Goal: Task Accomplishment & Management: Complete application form

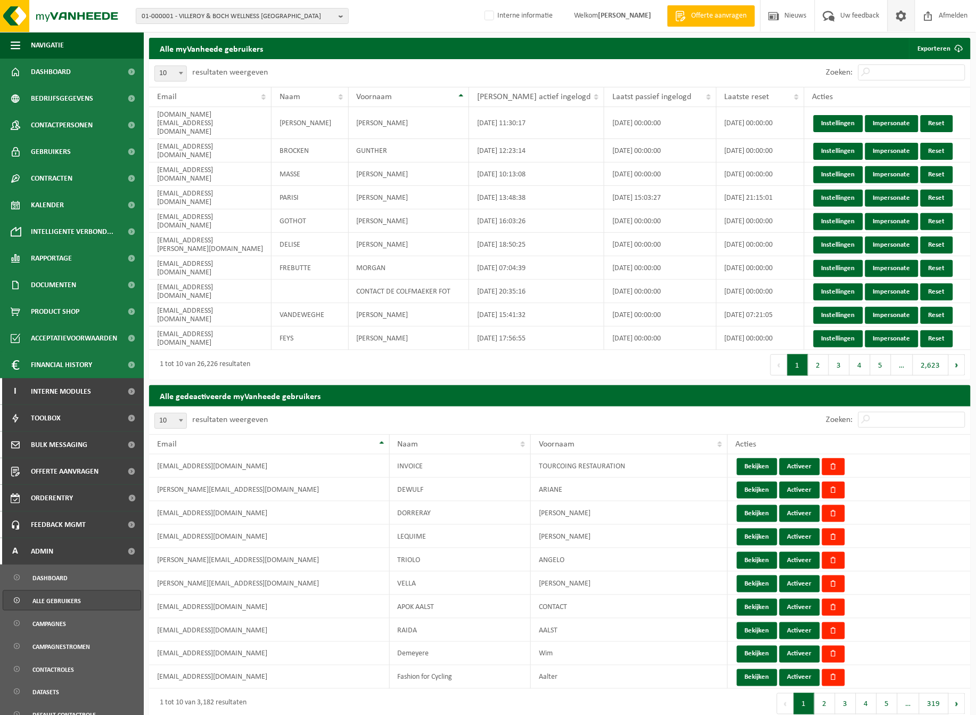
click at [900, 20] on span at bounding box center [902, 15] width 16 height 31
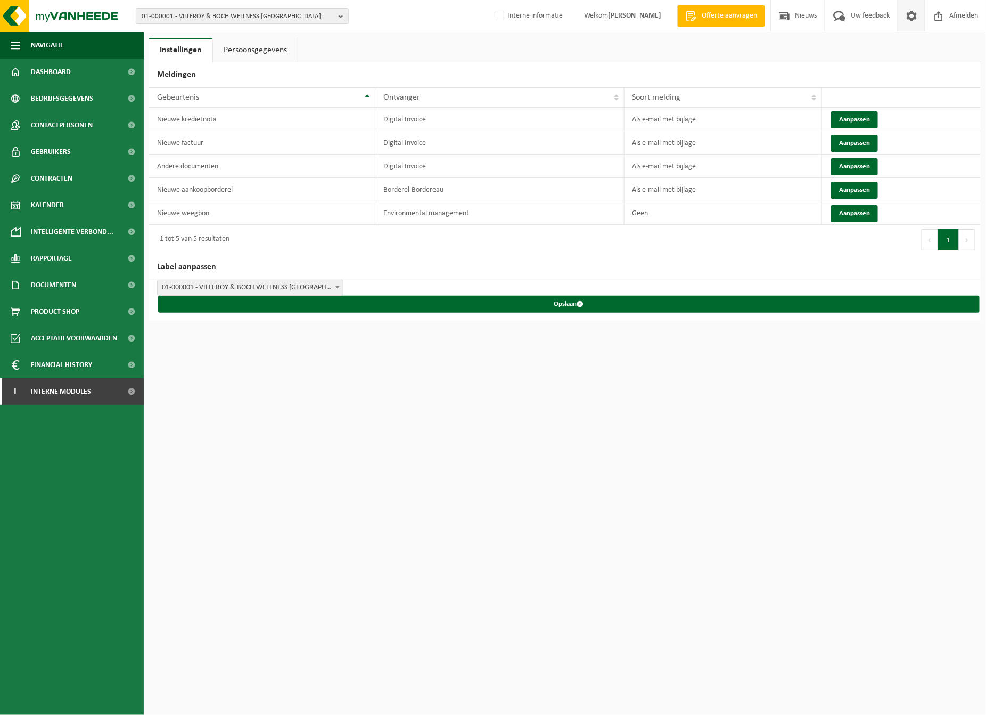
drag, startPoint x: 242, startPoint y: 52, endPoint x: 257, endPoint y: 63, distance: 17.9
click at [242, 53] on link "Persoonsgegevens" at bounding box center [255, 50] width 85 height 24
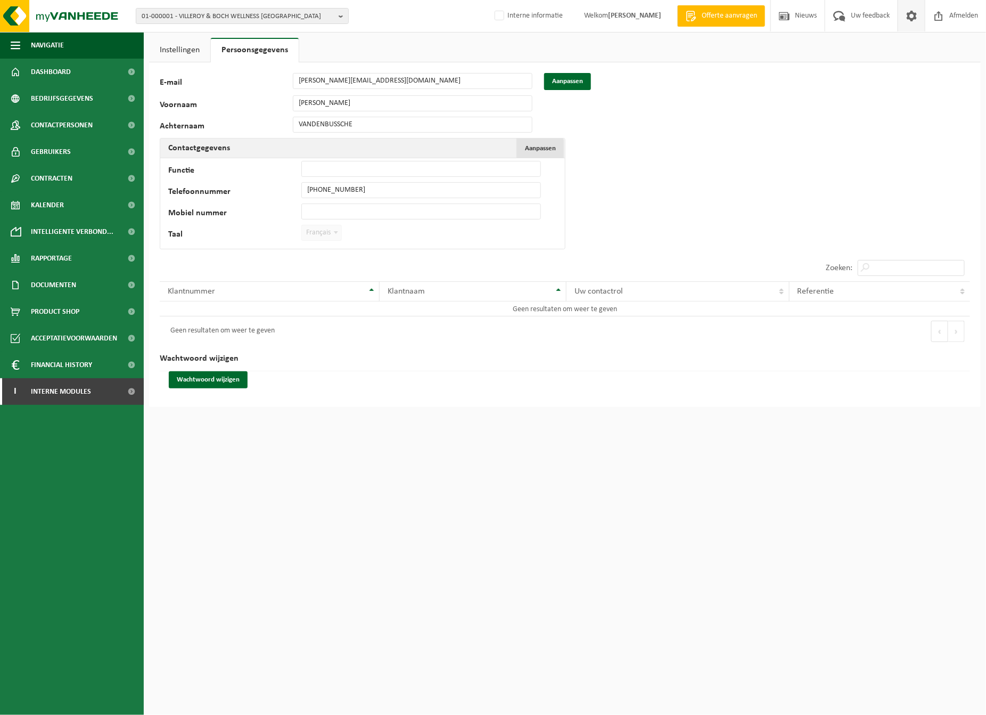
click at [546, 148] on span "Aanpassen" at bounding box center [540, 148] width 31 height 7
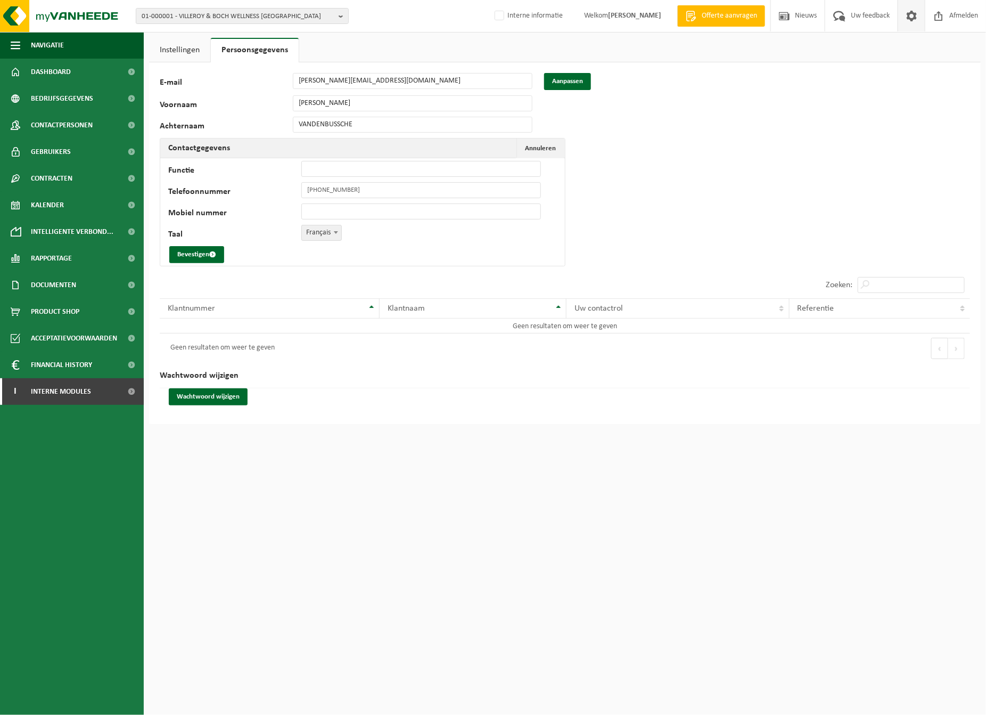
click at [334, 236] on span at bounding box center [336, 232] width 11 height 14
select select "2"
click at [198, 256] on button "Bevestigen" at bounding box center [196, 254] width 55 height 17
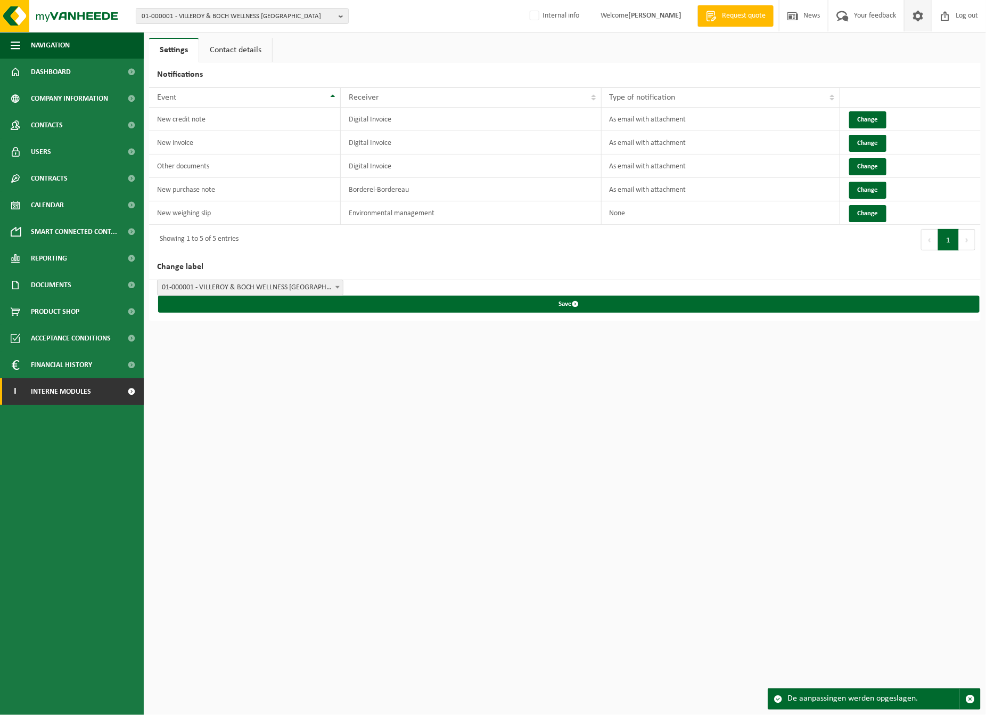
click at [131, 393] on span at bounding box center [132, 391] width 24 height 27
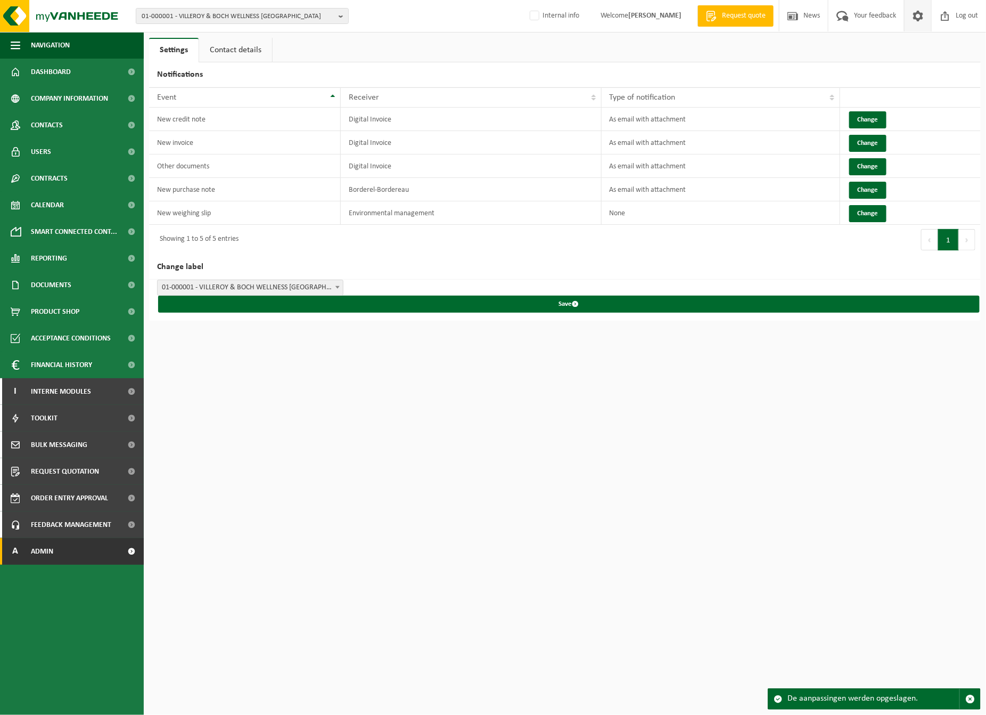
click at [80, 562] on link "A Admin" at bounding box center [72, 551] width 144 height 27
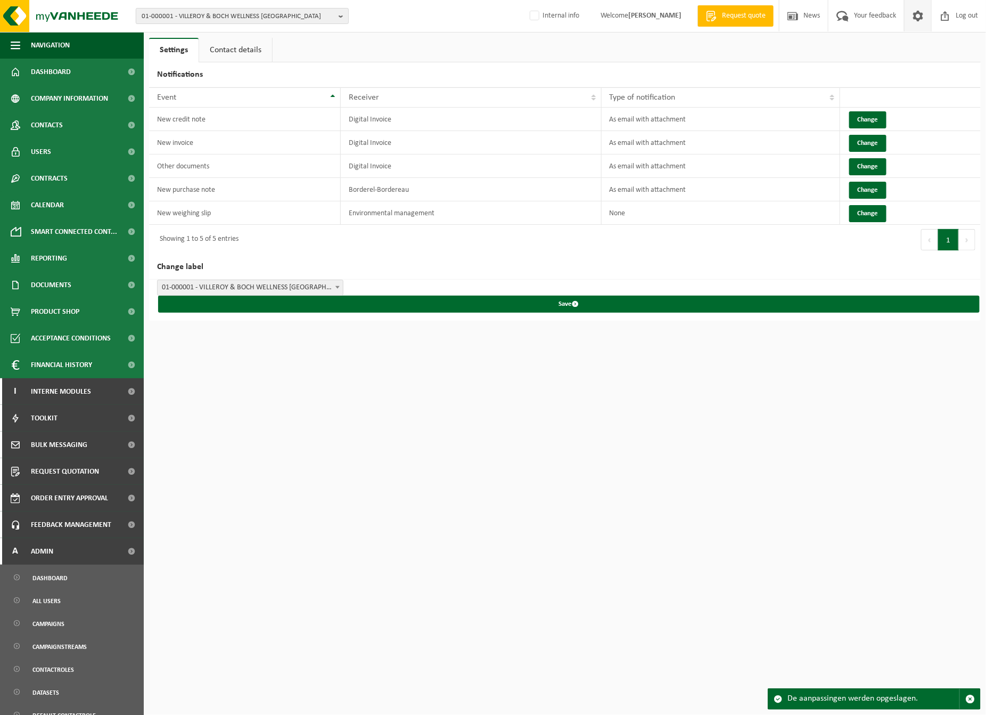
click at [339, 14] on b "button" at bounding box center [344, 16] width 10 height 15
click at [329, 29] on input "text" at bounding box center [242, 33] width 208 height 13
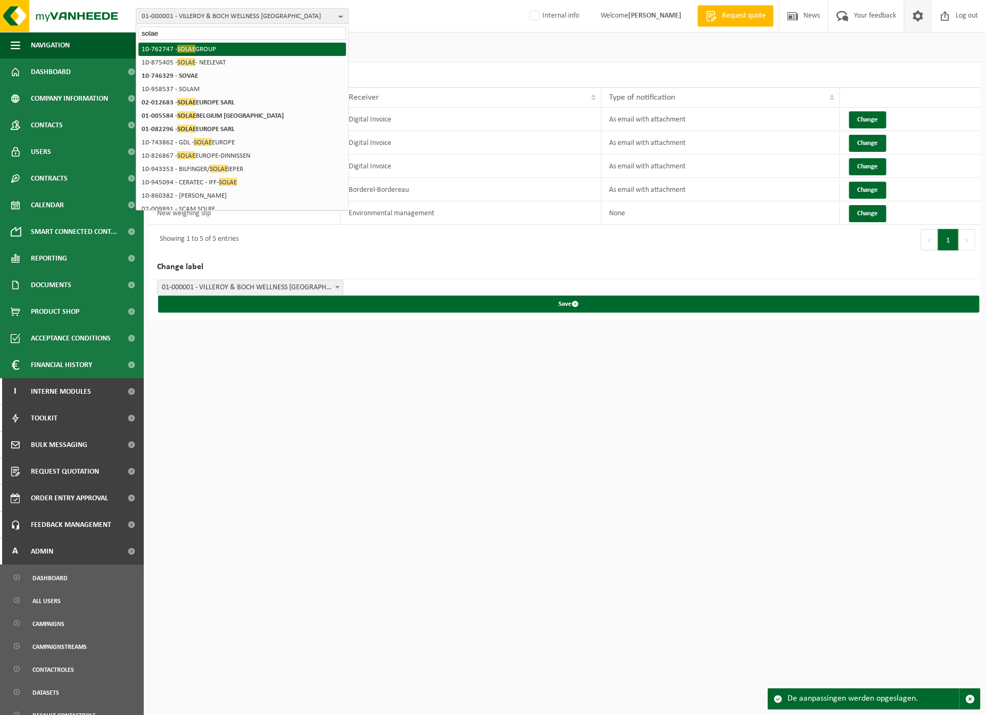
type input "solae"
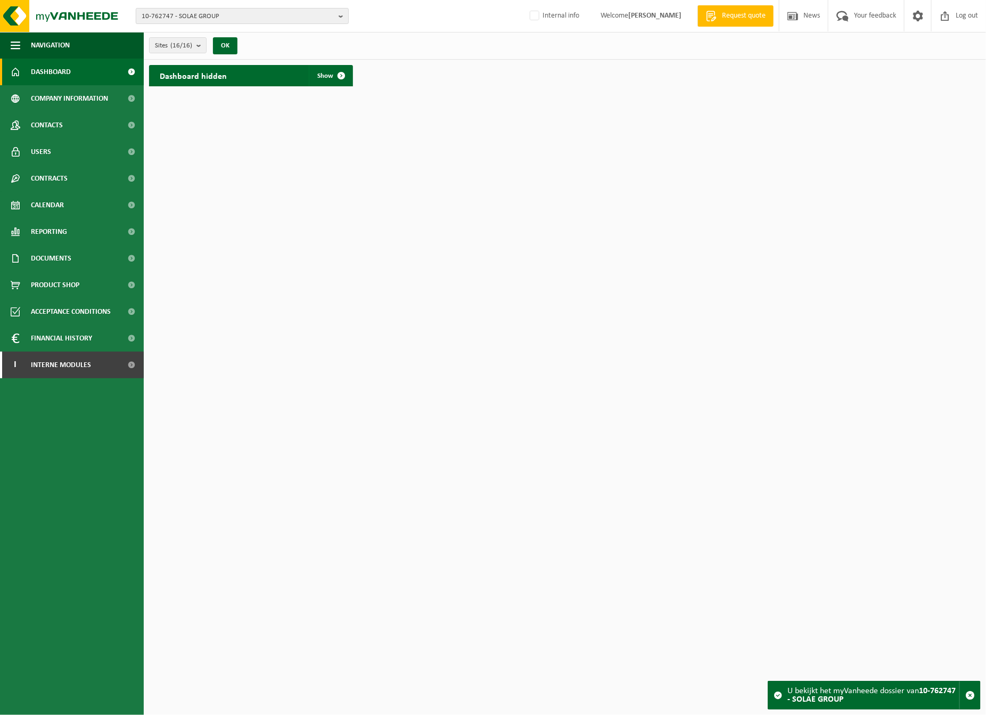
click at [341, 16] on b "button" at bounding box center [344, 16] width 10 height 15
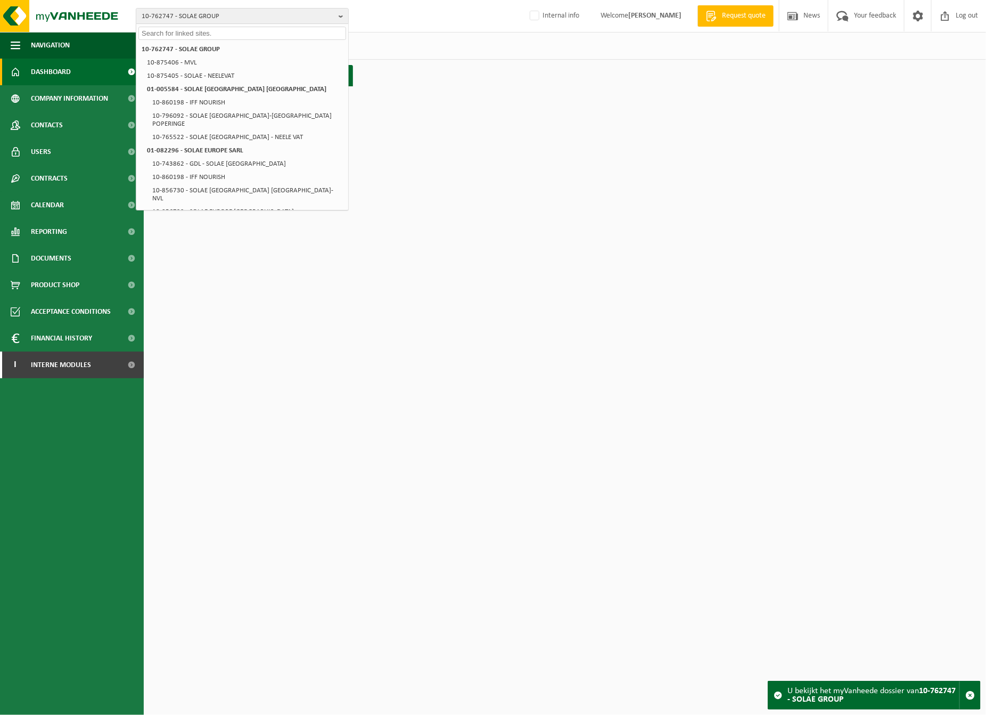
click at [506, 188] on html "10-762747 - SOLAE GROUP 10-762747 - SOLAE GROUP 10-875406 - MVL 10-875405 - SOL…" at bounding box center [493, 357] width 986 height 715
click at [36, 152] on span "Users" at bounding box center [41, 151] width 20 height 27
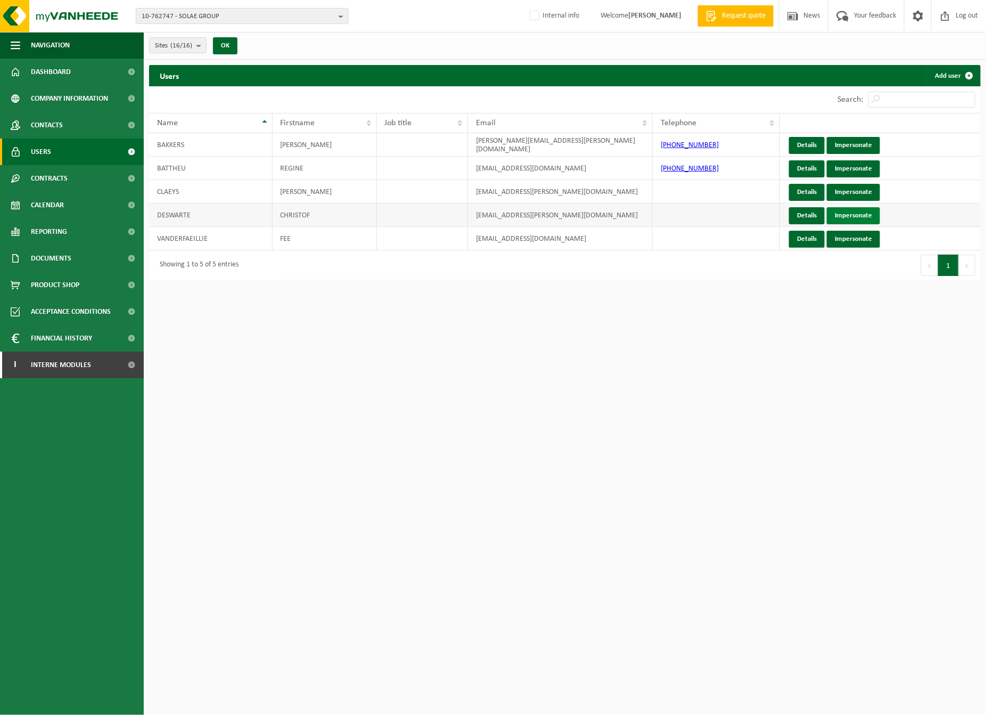
click at [853, 214] on link "Impersonate" at bounding box center [853, 215] width 53 height 17
click at [863, 238] on link "Impersonate" at bounding box center [853, 239] width 53 height 17
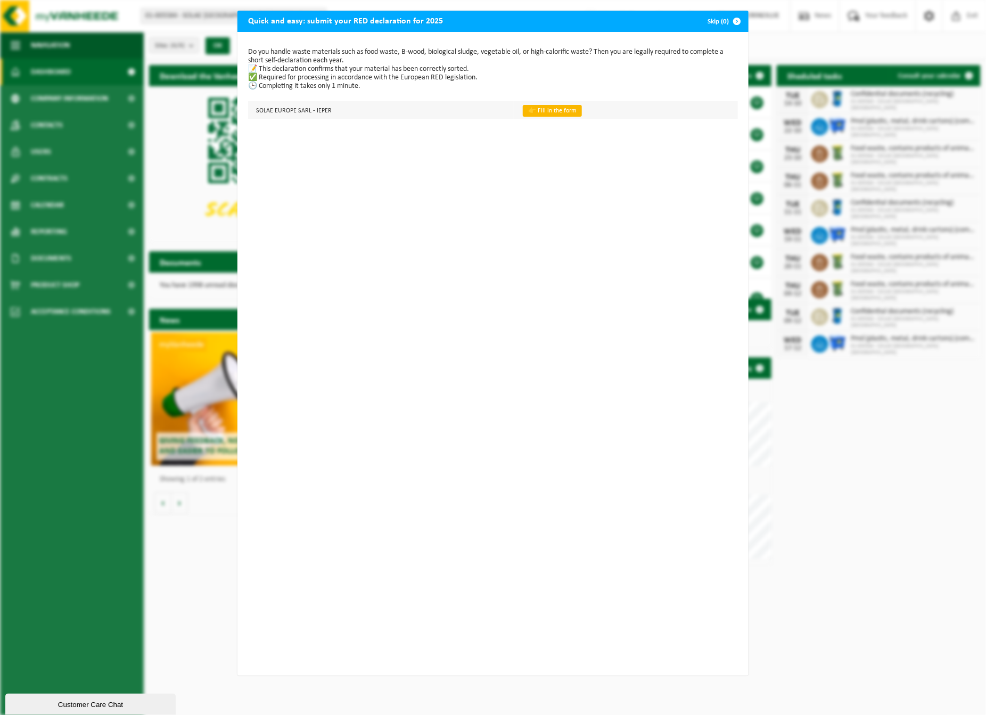
click at [530, 110] on link "👉 Fill in the form" at bounding box center [552, 111] width 59 height 12
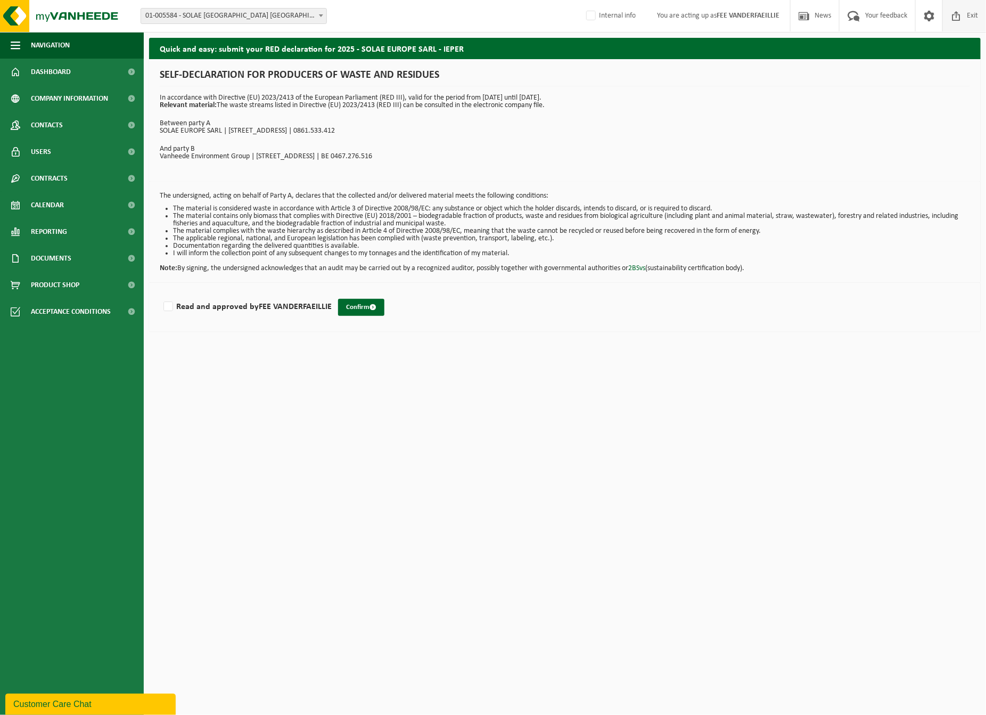
click at [973, 15] on span "Exit" at bounding box center [972, 15] width 17 height 31
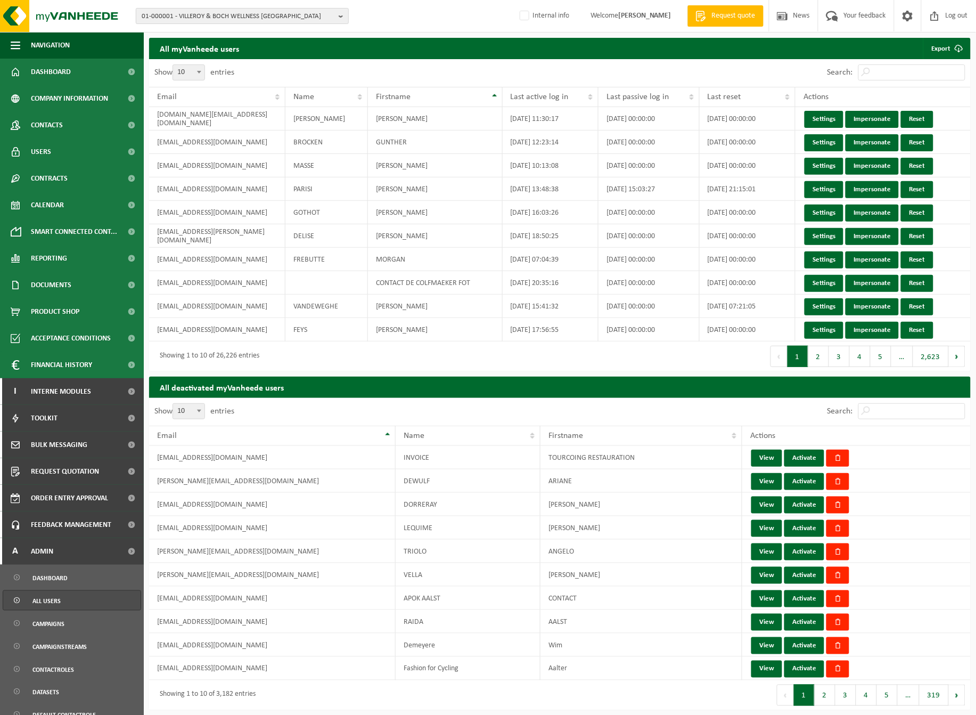
click at [343, 14] on b "button" at bounding box center [344, 16] width 10 height 15
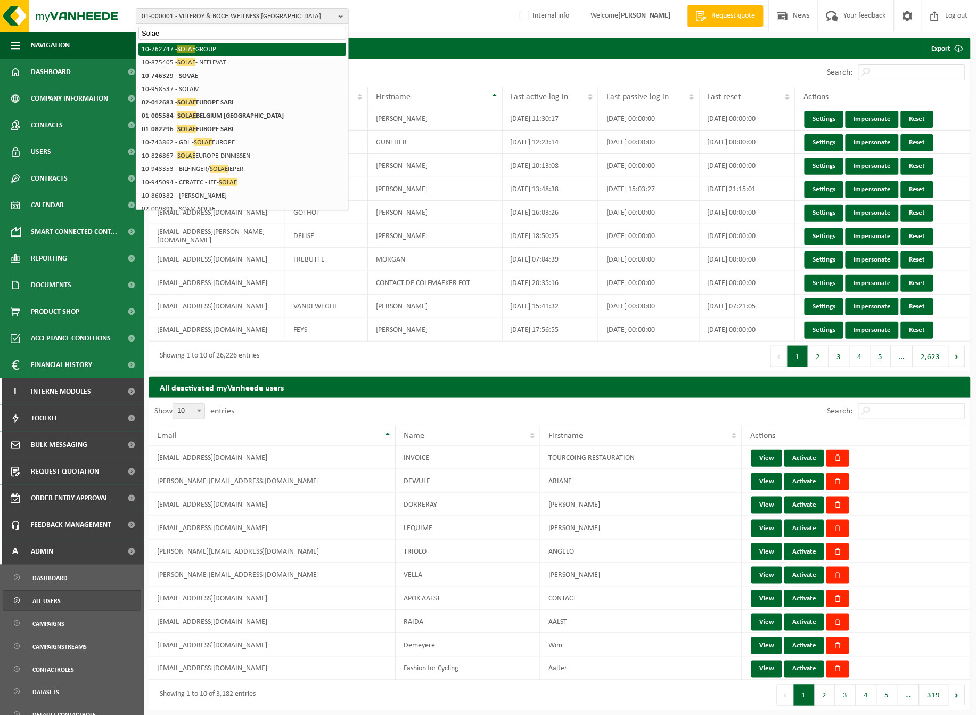
type input "Solae"
click at [227, 53] on li "10-762747 - SOLAE GROUP" at bounding box center [242, 49] width 208 height 13
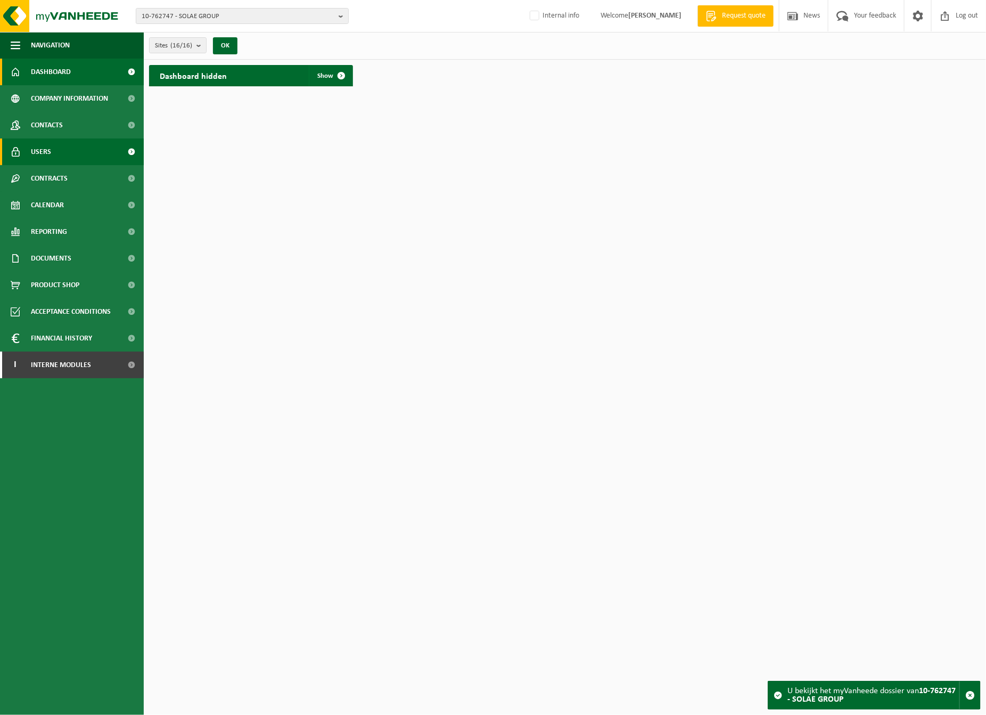
click at [34, 152] on span "Users" at bounding box center [41, 151] width 20 height 27
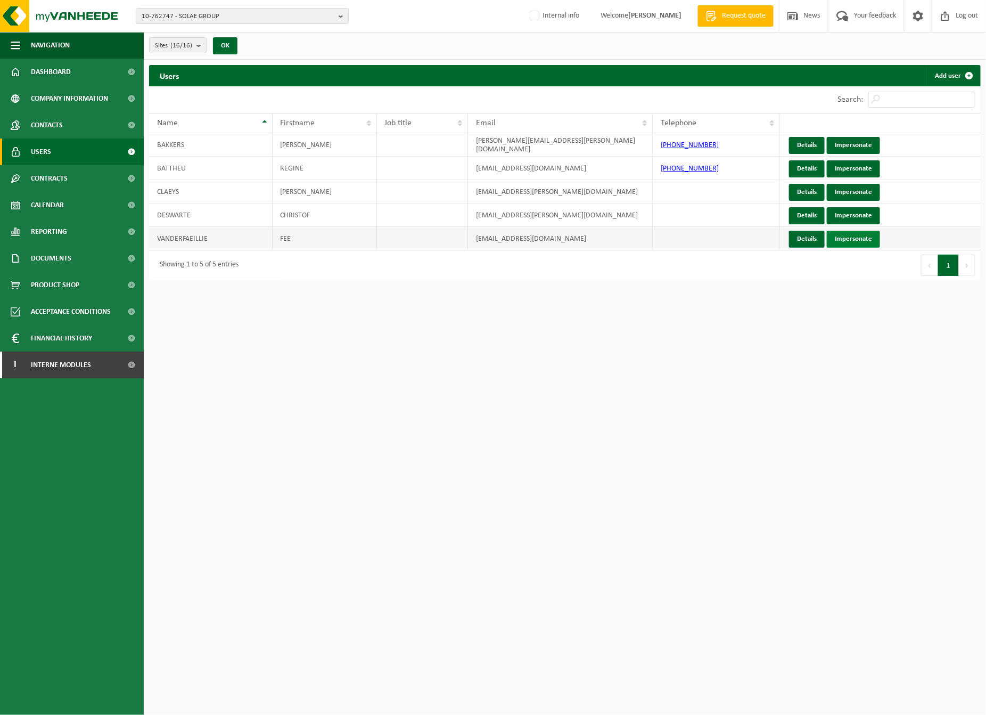
click at [841, 238] on link "Impersonate" at bounding box center [853, 239] width 53 height 17
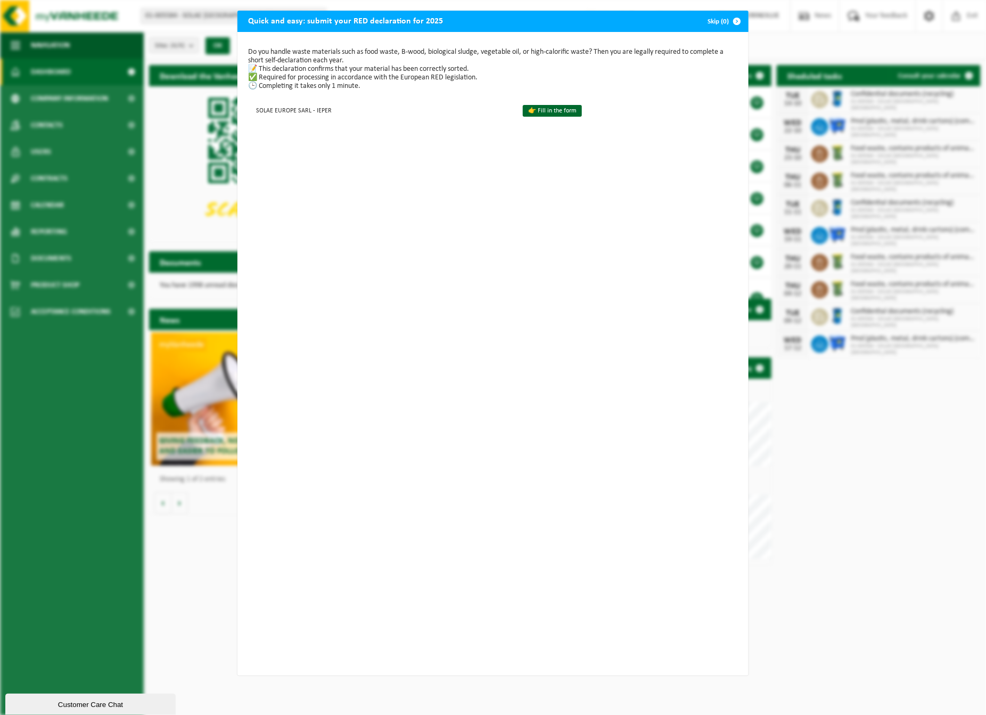
click at [905, 52] on div "Quick and easy: submit your RED declaration for 2025 Skip (0) Do you handle was…" at bounding box center [493, 357] width 986 height 715
click at [538, 105] on link "👉 Fill in the form" at bounding box center [552, 111] width 59 height 12
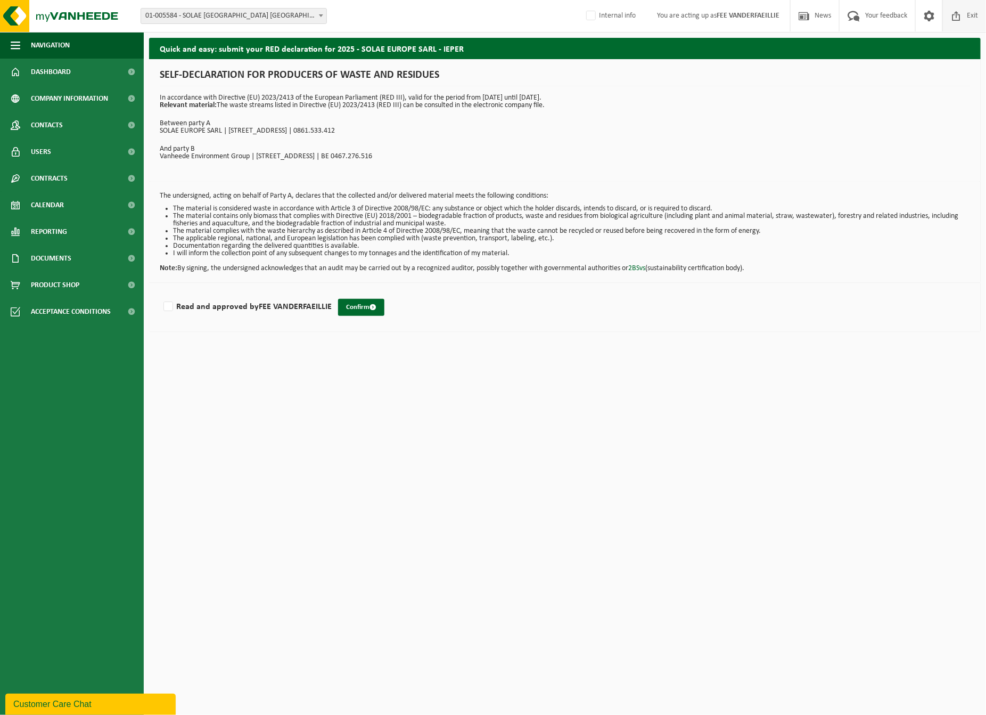
click at [954, 18] on span at bounding box center [956, 15] width 16 height 31
